Goal: Task Accomplishment & Management: Use online tool/utility

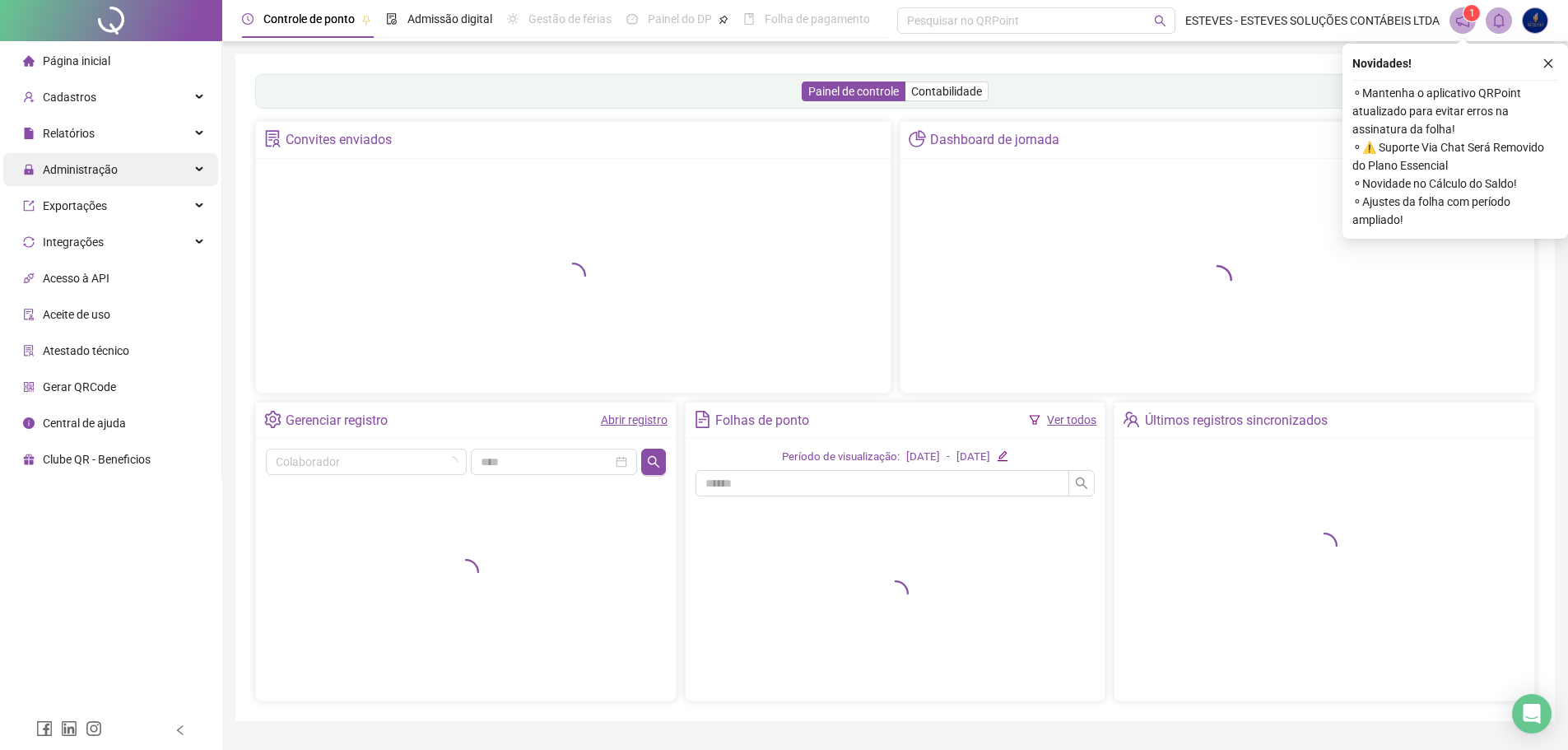
click at [99, 163] on span "Administração" at bounding box center [80, 169] width 75 height 14
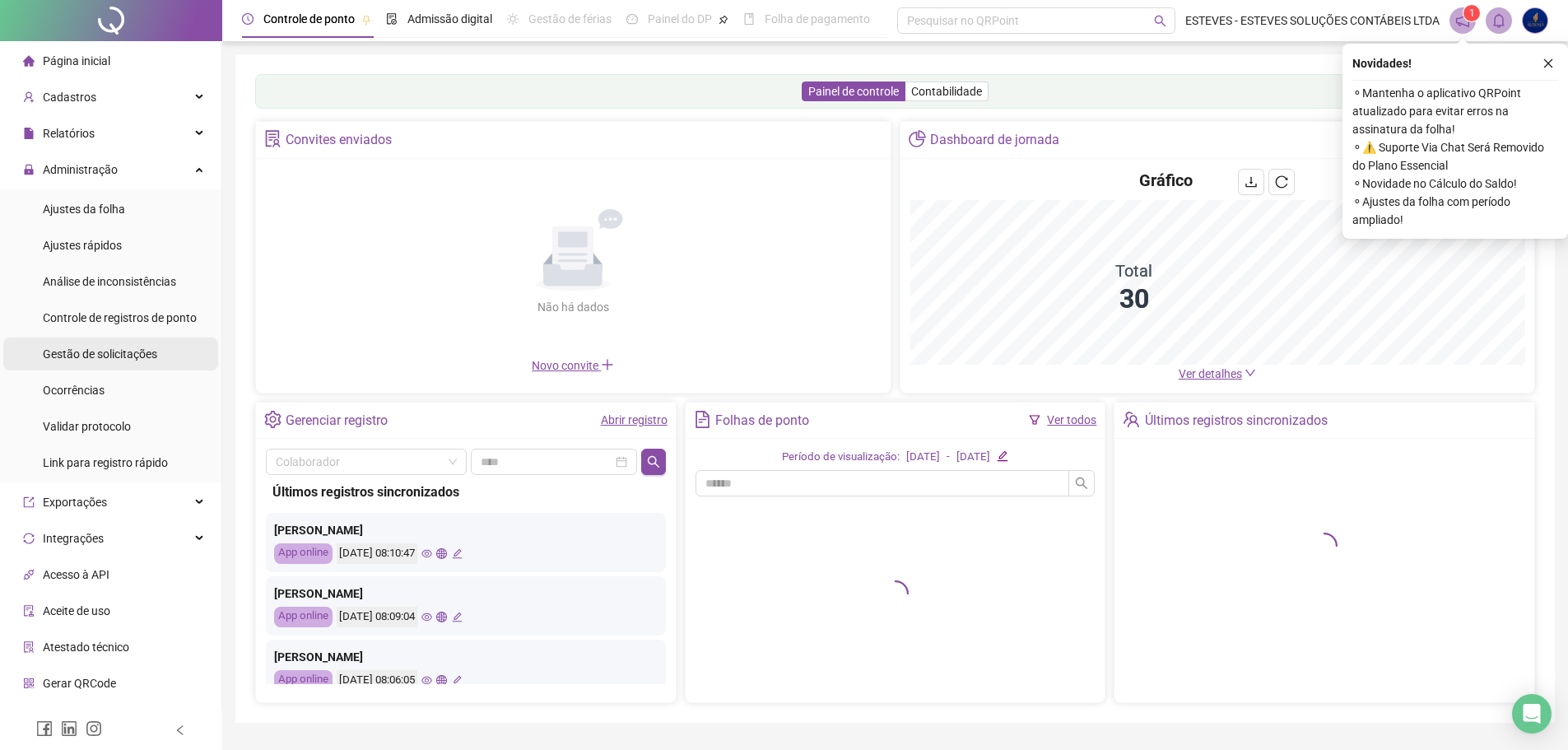
click at [143, 345] on div "Gestão de solicitações" at bounding box center [99, 353] width 115 height 33
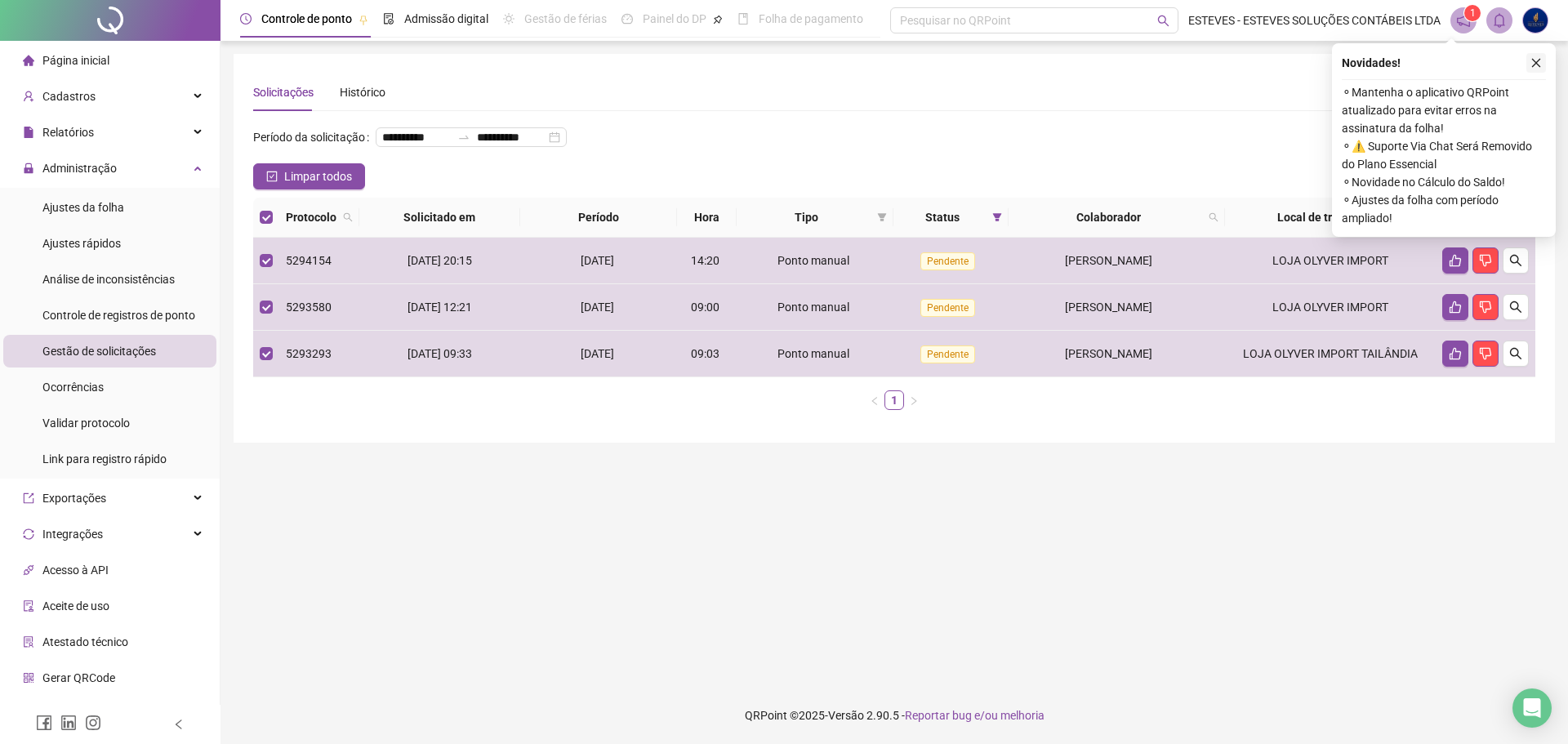
click at [1531, 59] on icon "close" at bounding box center [1536, 63] width 12 height 12
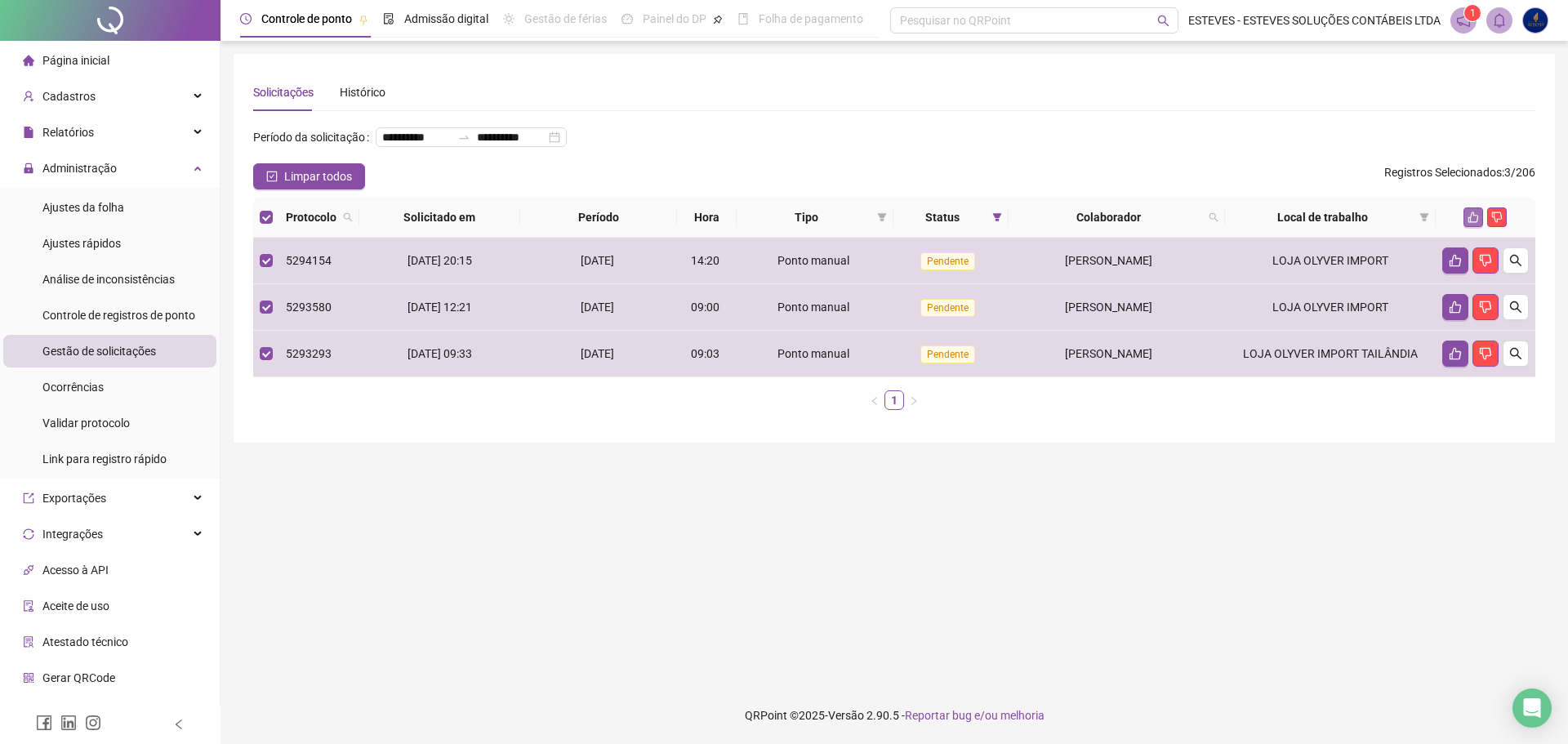
click at [1468, 223] on icon "like" at bounding box center [1474, 218] width 11 height 11
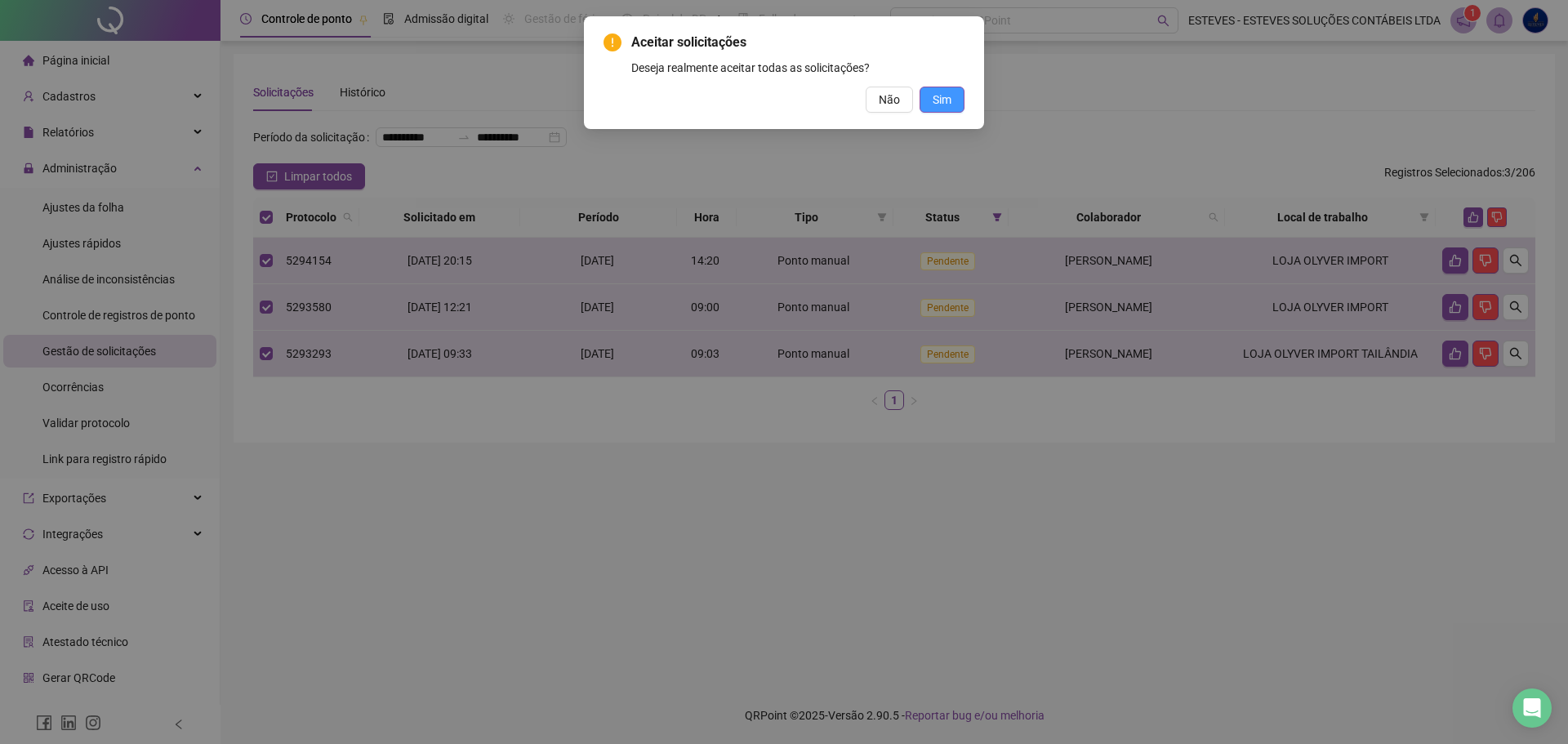
click at [949, 96] on span "Sim" at bounding box center [941, 99] width 19 height 18
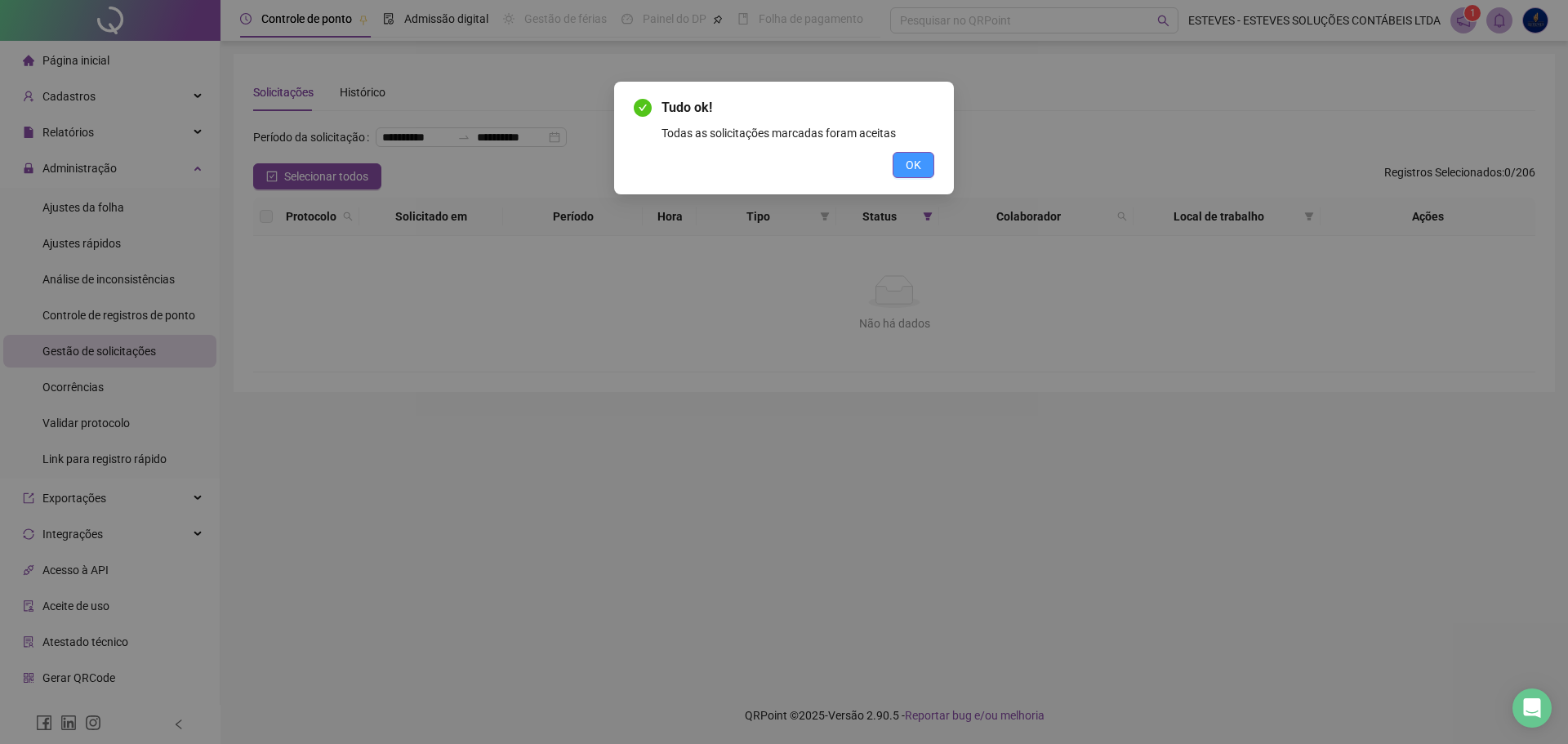
click at [910, 165] on span "OK" at bounding box center [913, 165] width 15 height 18
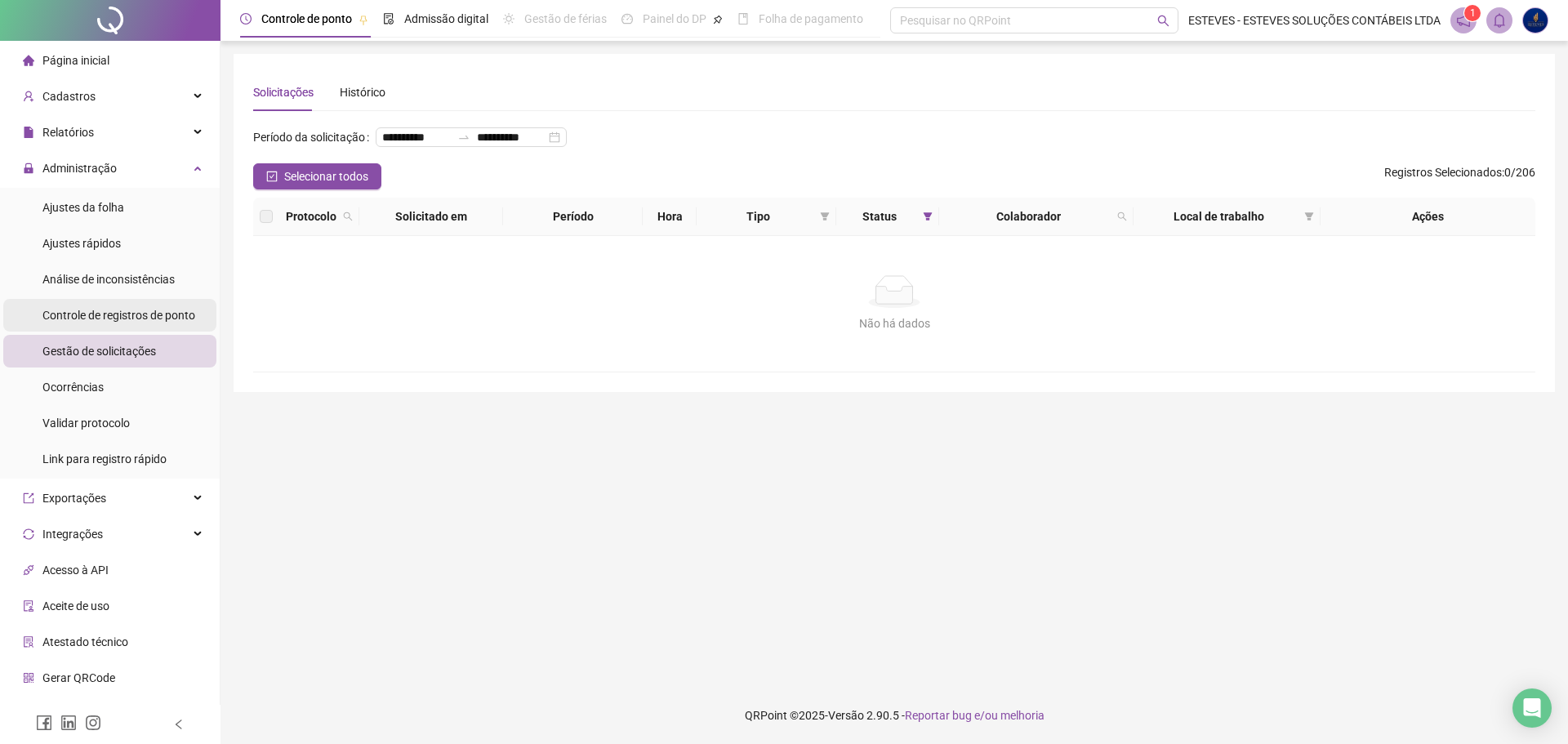
click at [138, 314] on span "Controle de registros de ponto" at bounding box center [118, 315] width 152 height 13
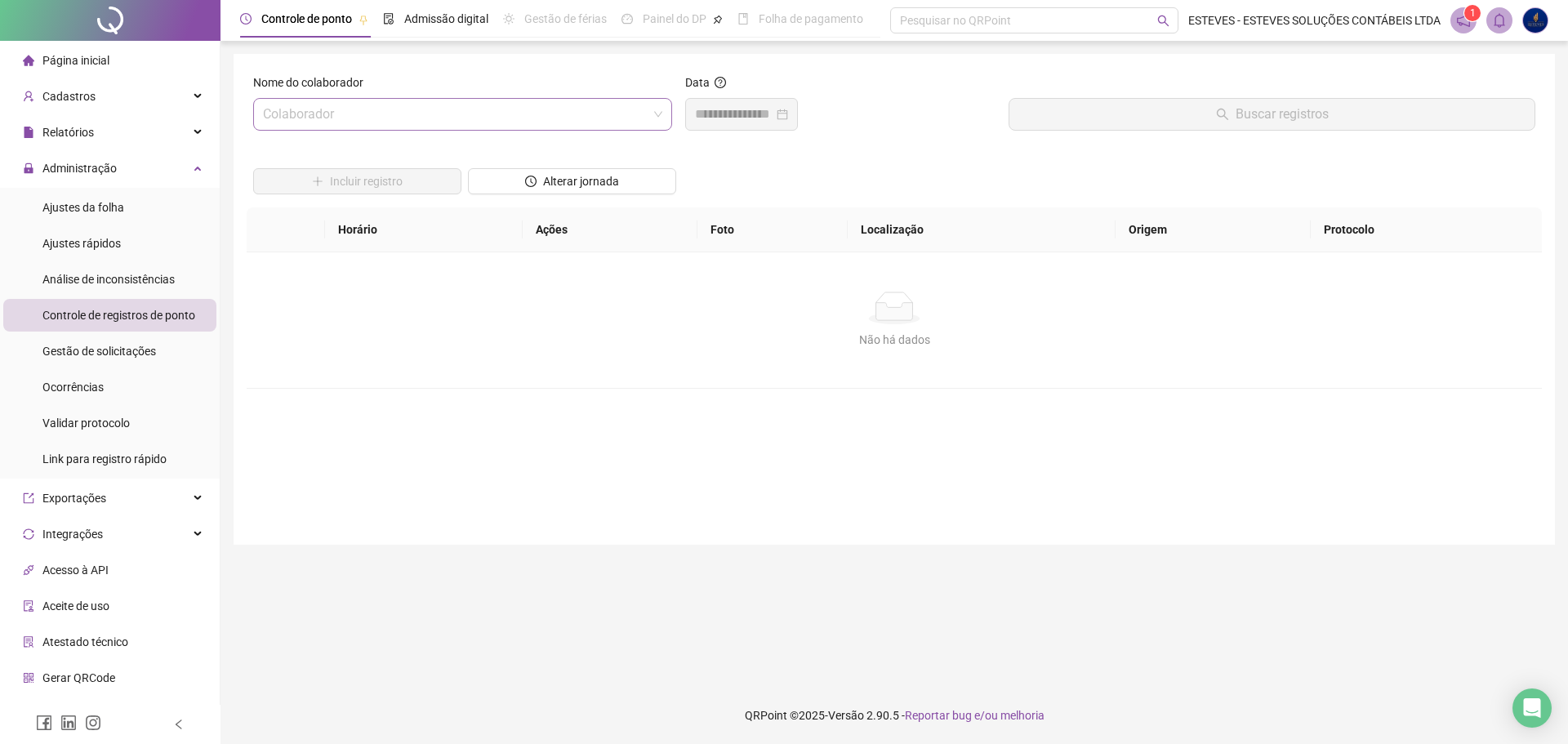
click at [617, 108] on input "search" at bounding box center [455, 114] width 385 height 31
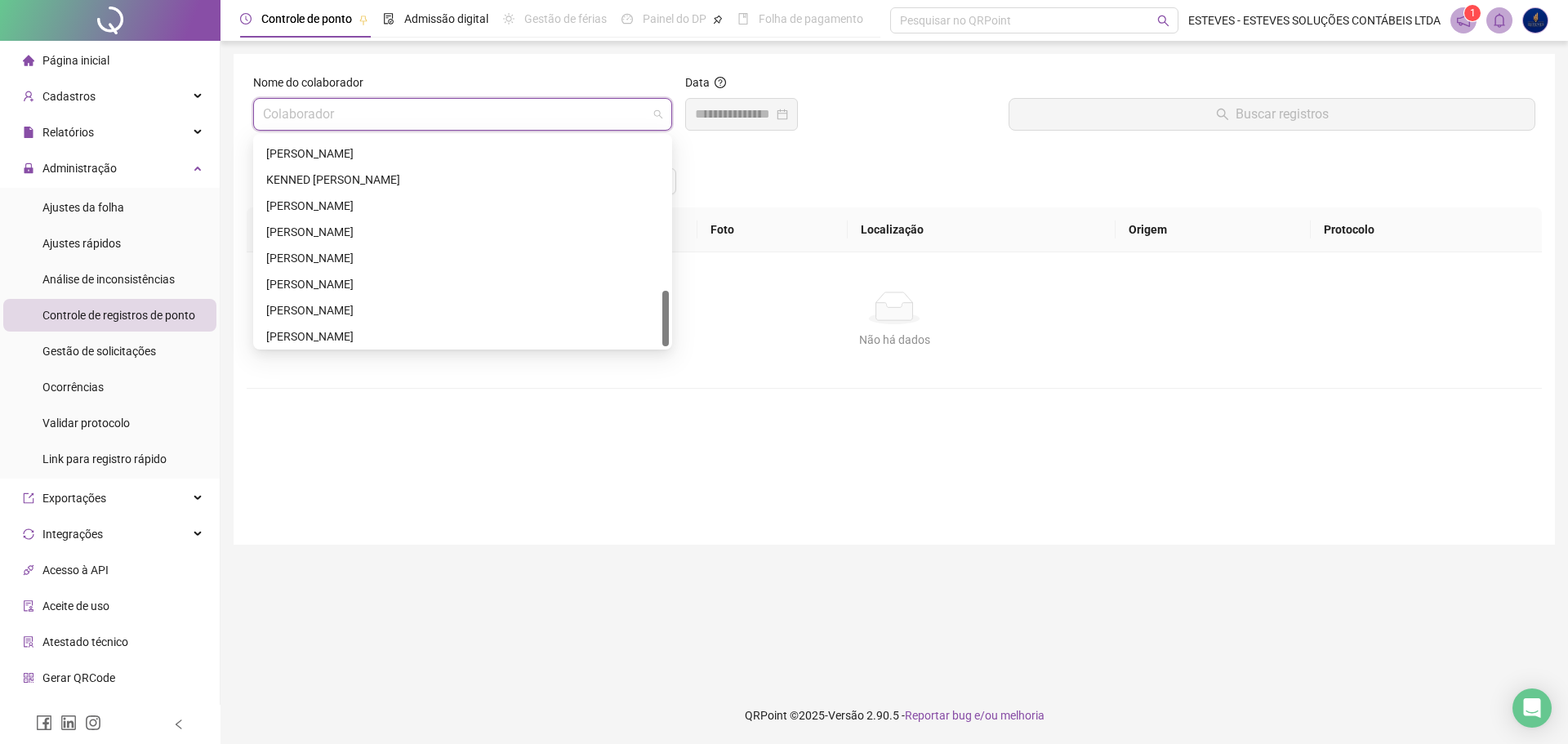
scroll to position [575, 0]
click at [321, 279] on div "[PERSON_NAME]" at bounding box center [463, 281] width 393 height 18
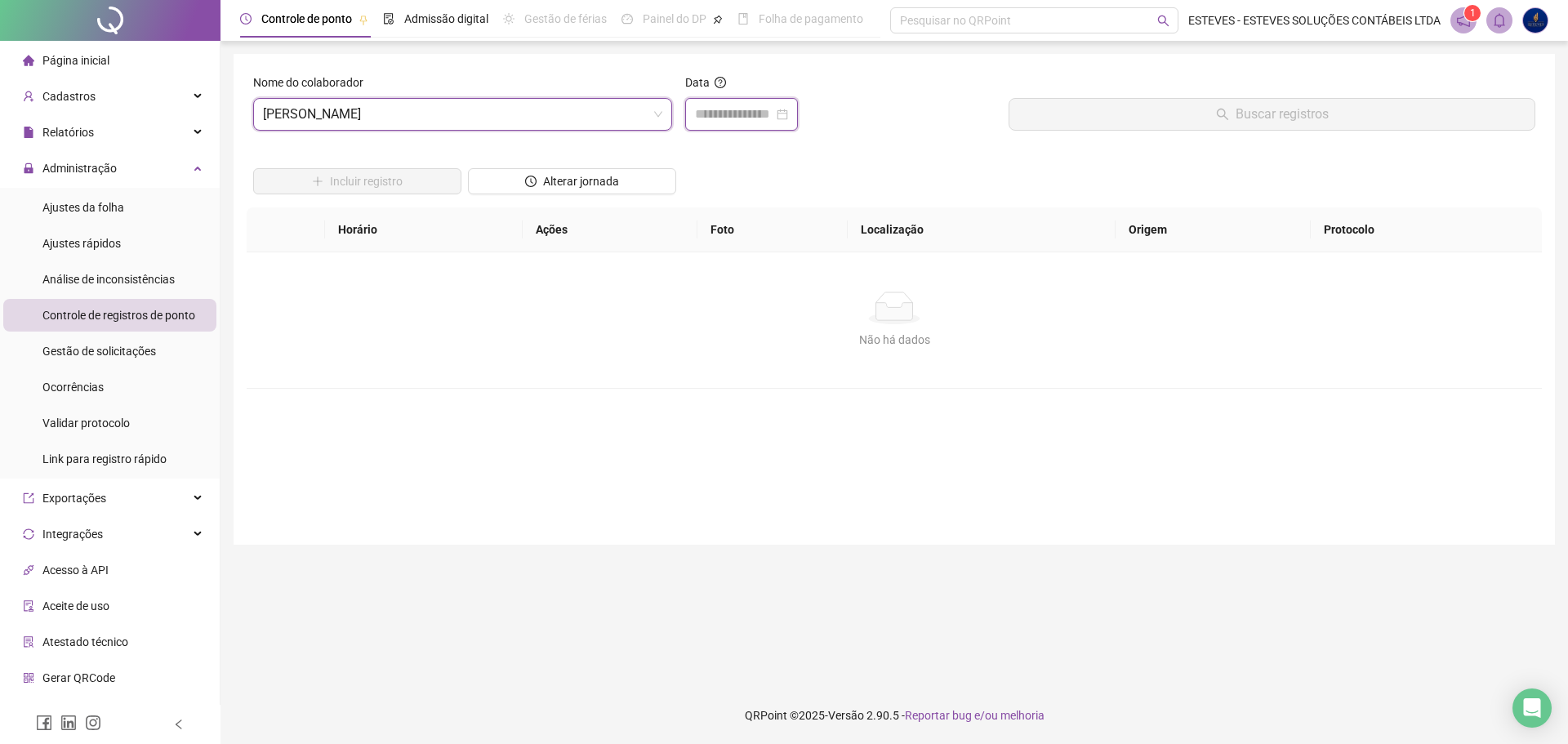
click at [724, 108] on input at bounding box center [733, 115] width 78 height 20
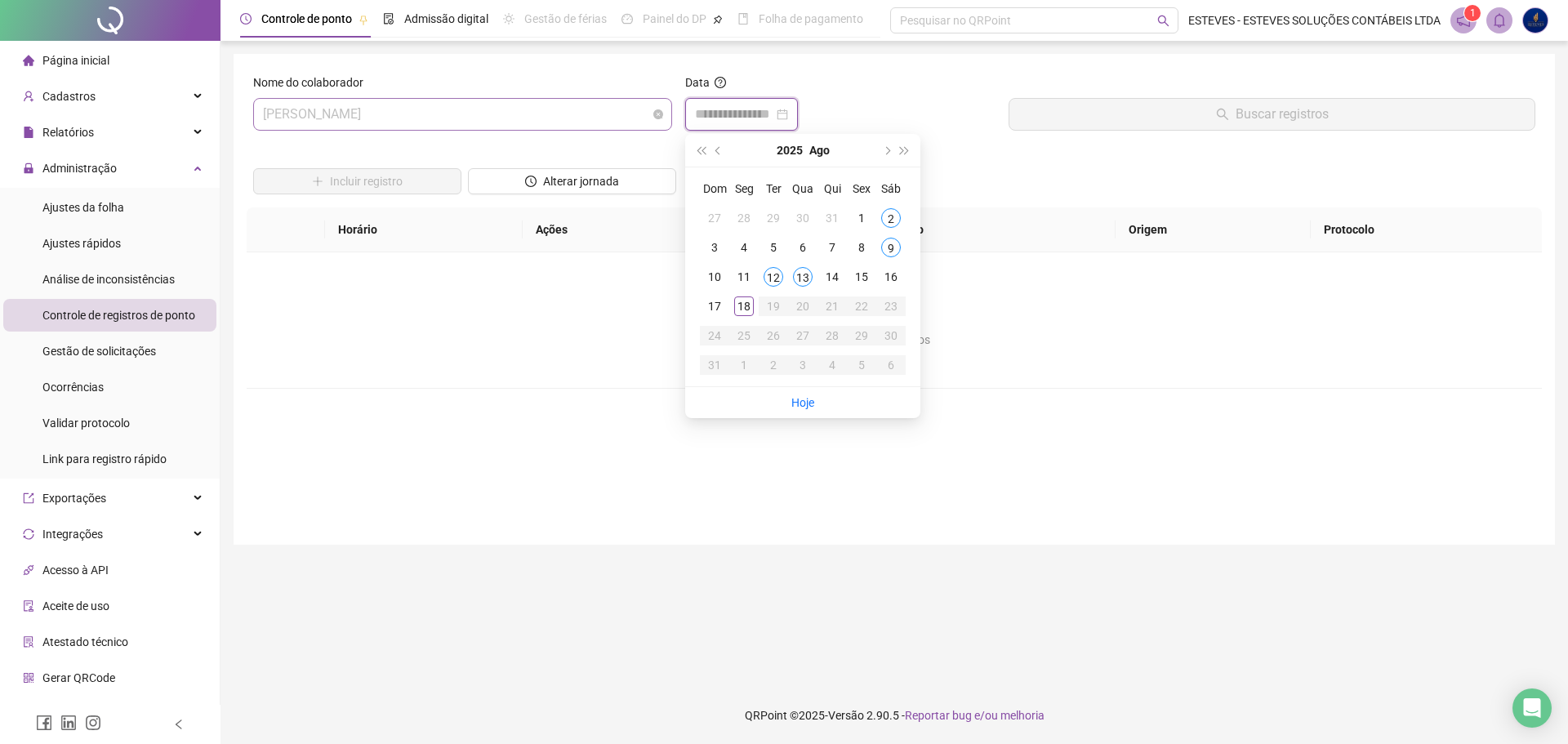
click at [455, 114] on span "[PERSON_NAME]" at bounding box center [462, 114] width 399 height 31
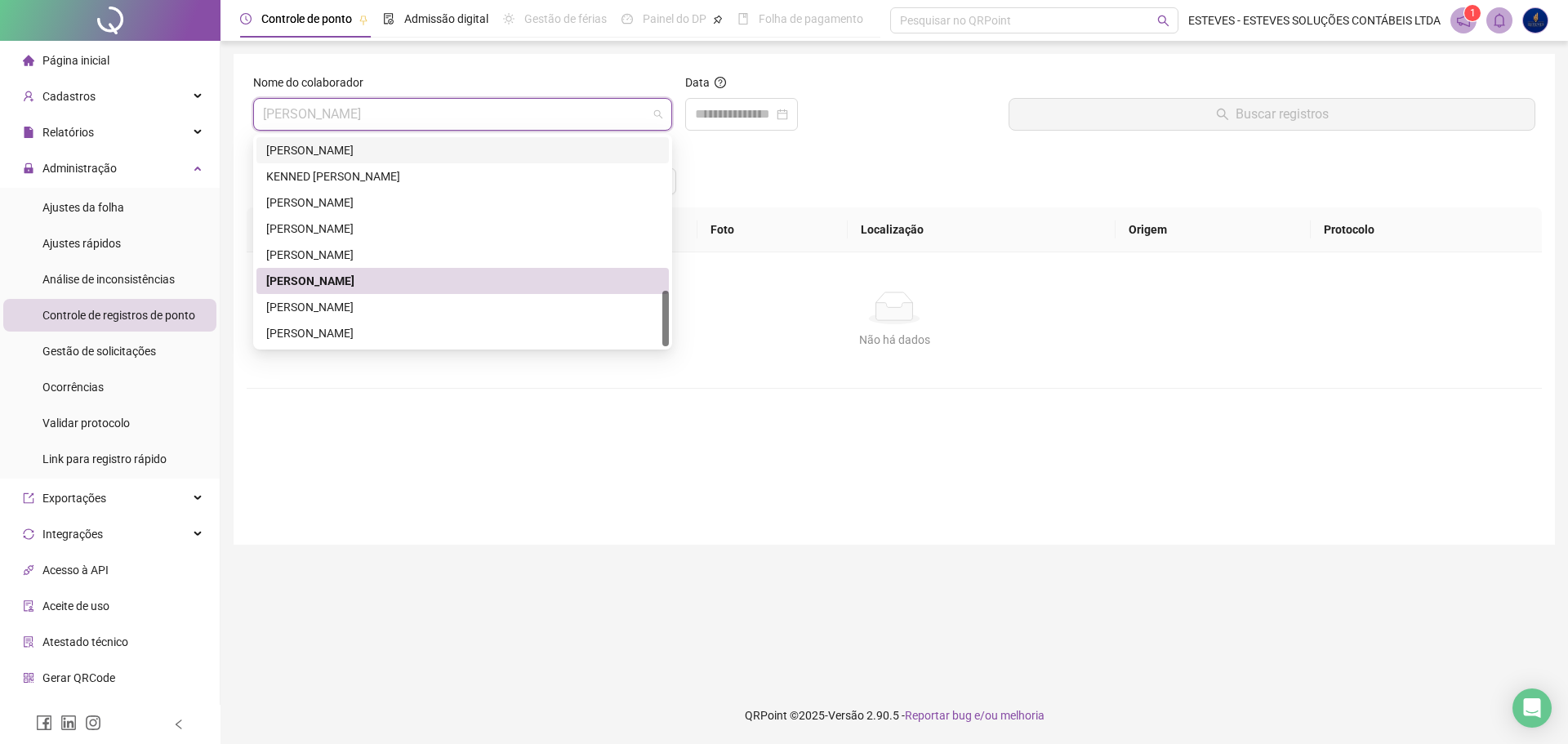
click at [1096, 349] on div "Não há dados Não há dados" at bounding box center [894, 319] width 1295 height 135
